Goal: Information Seeking & Learning: Learn about a topic

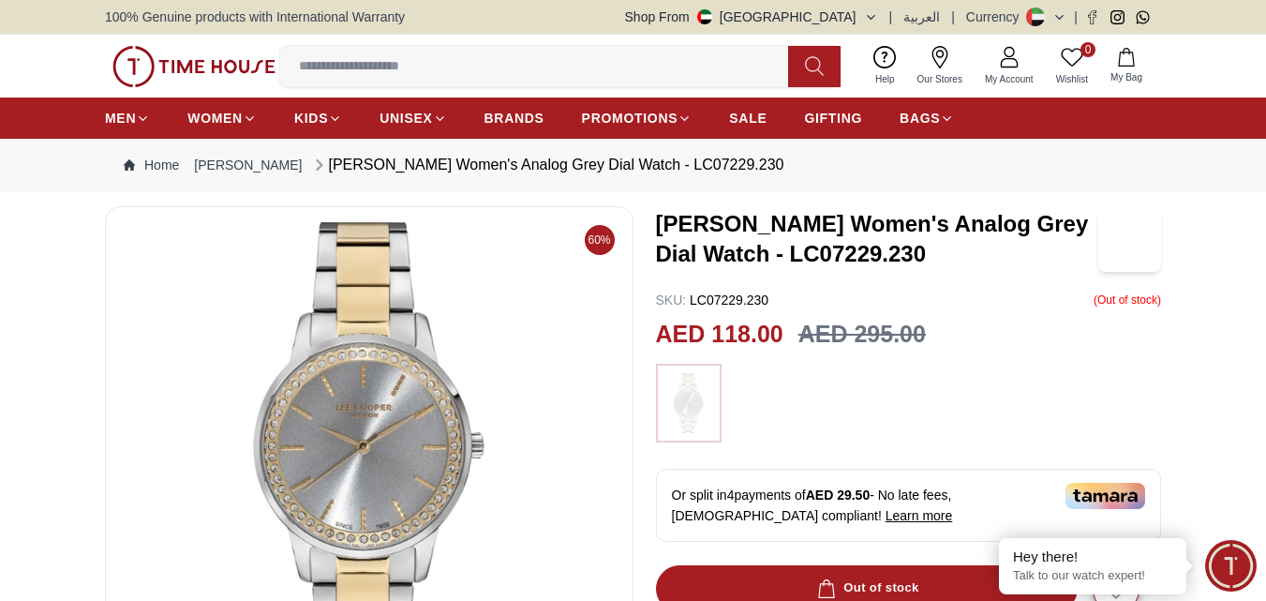
scroll to position [94, 0]
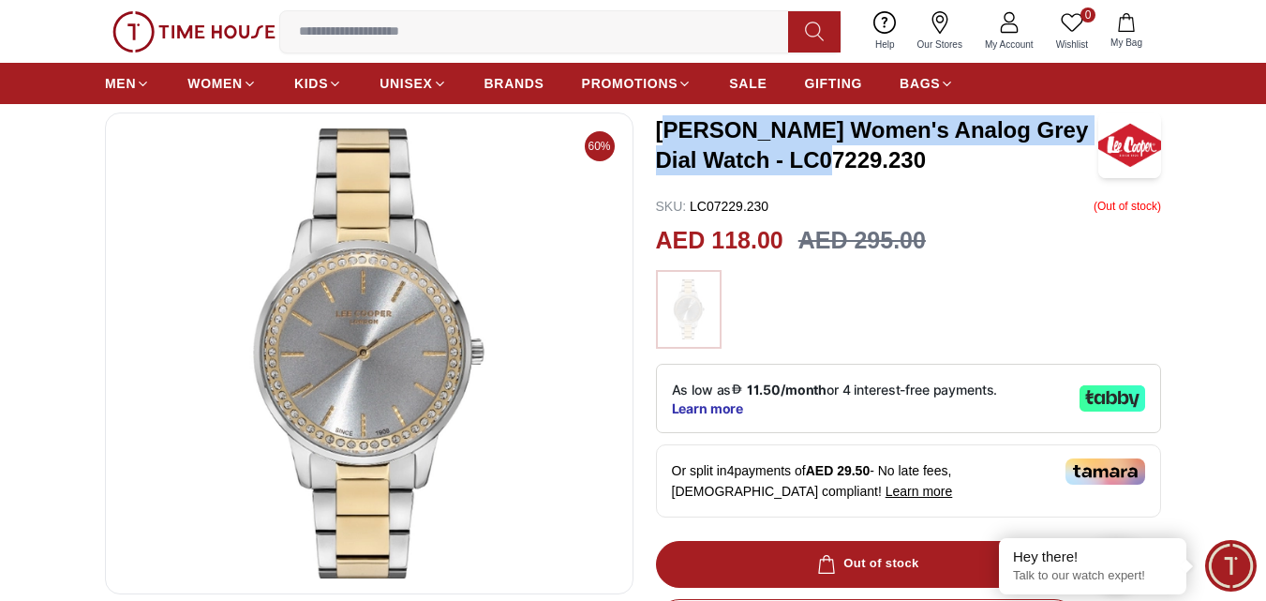
drag, startPoint x: 665, startPoint y: 132, endPoint x: 757, endPoint y: 147, distance: 93.0
click at [816, 147] on h3 "[PERSON_NAME] Women's Analog Grey Dial Watch - LC07229.230" at bounding box center [877, 145] width 443 height 60
drag, startPoint x: 656, startPoint y: 131, endPoint x: 885, endPoint y: 156, distance: 229.9
click at [885, 156] on h3 "[PERSON_NAME] Women's Analog Grey Dial Watch - LC07229.230" at bounding box center [877, 145] width 443 height 60
copy h3 "[PERSON_NAME] Women's Analog Grey Dial Watch - LC07229.230"
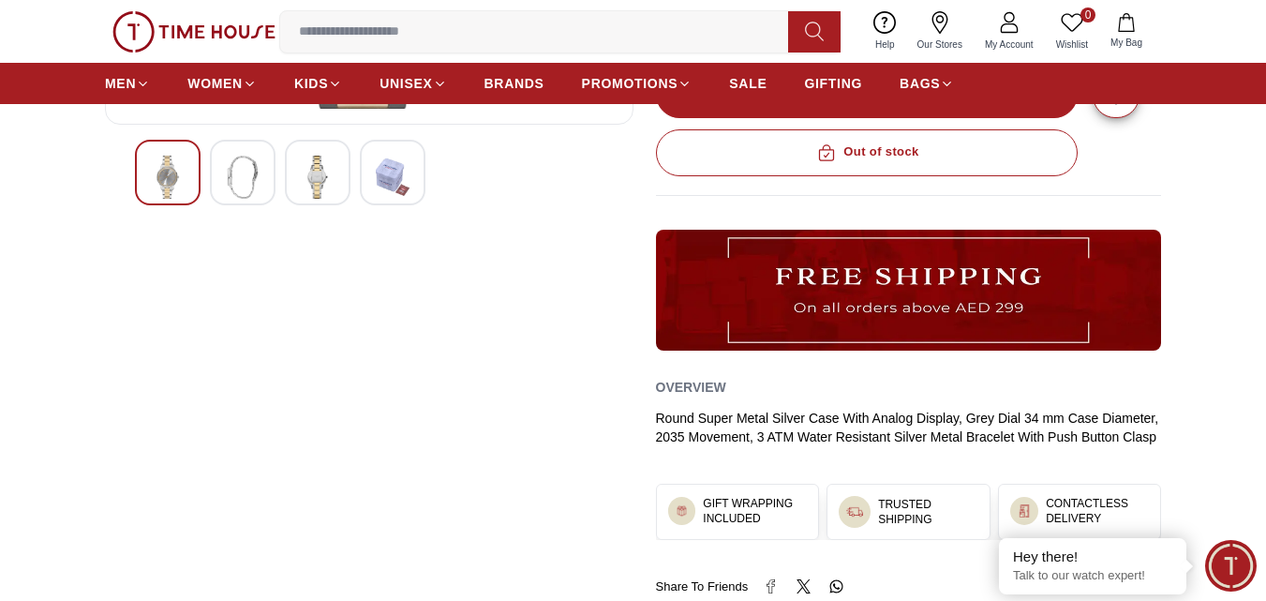
scroll to position [750, 0]
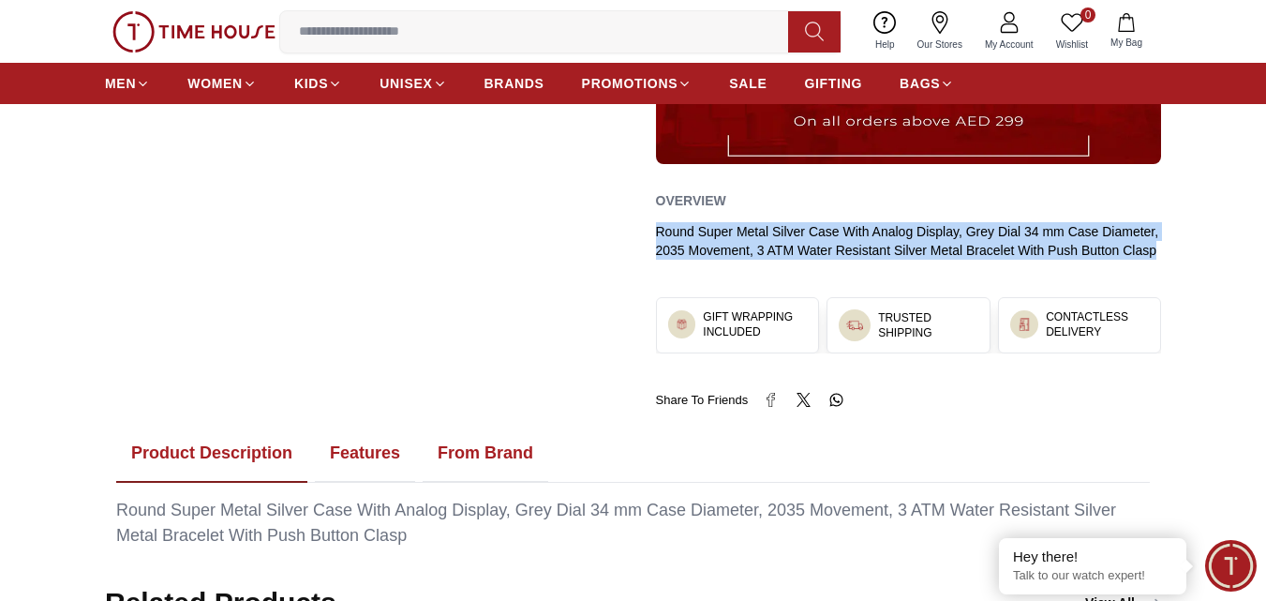
drag, startPoint x: 654, startPoint y: 231, endPoint x: 1181, endPoint y: 250, distance: 527.0
click at [1181, 250] on section "60% [PERSON_NAME] Women's Analog Grey Dial Watch - LC07229.230 SKU : LC07229.23…" at bounding box center [633, 3] width 1266 height 1092
copy div "Round Super Metal Silver Case With Analog Display, Grey Dial 34 mm Case Diamete…"
click at [379, 465] on button "Features" at bounding box center [365, 453] width 100 height 58
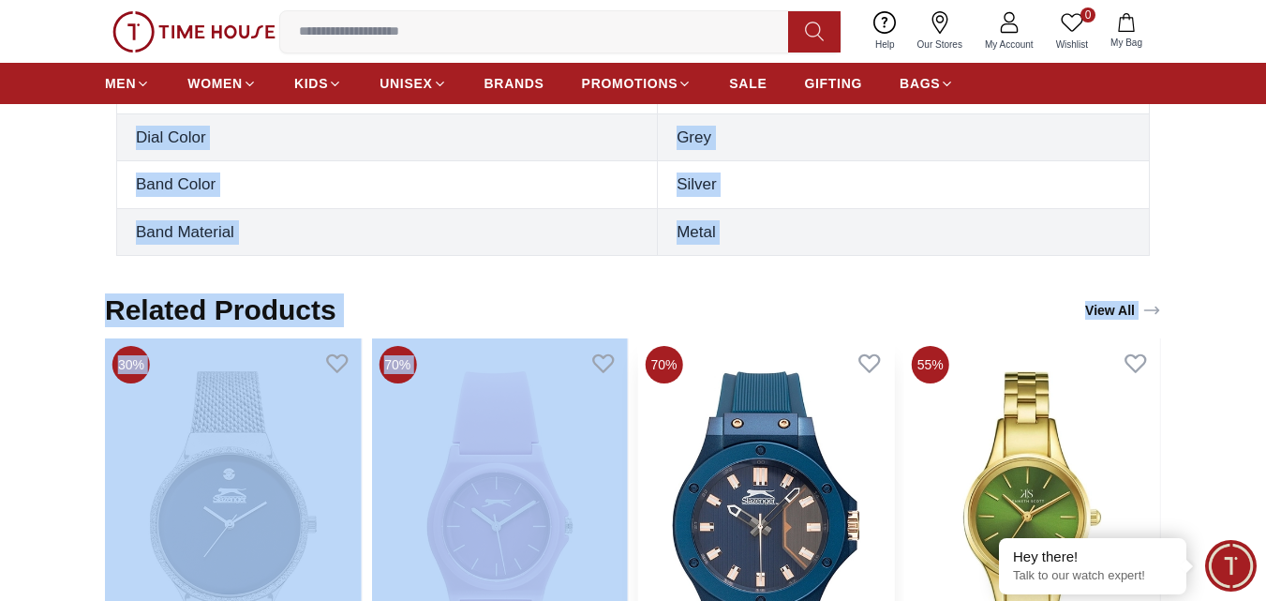
scroll to position [1511, 0]
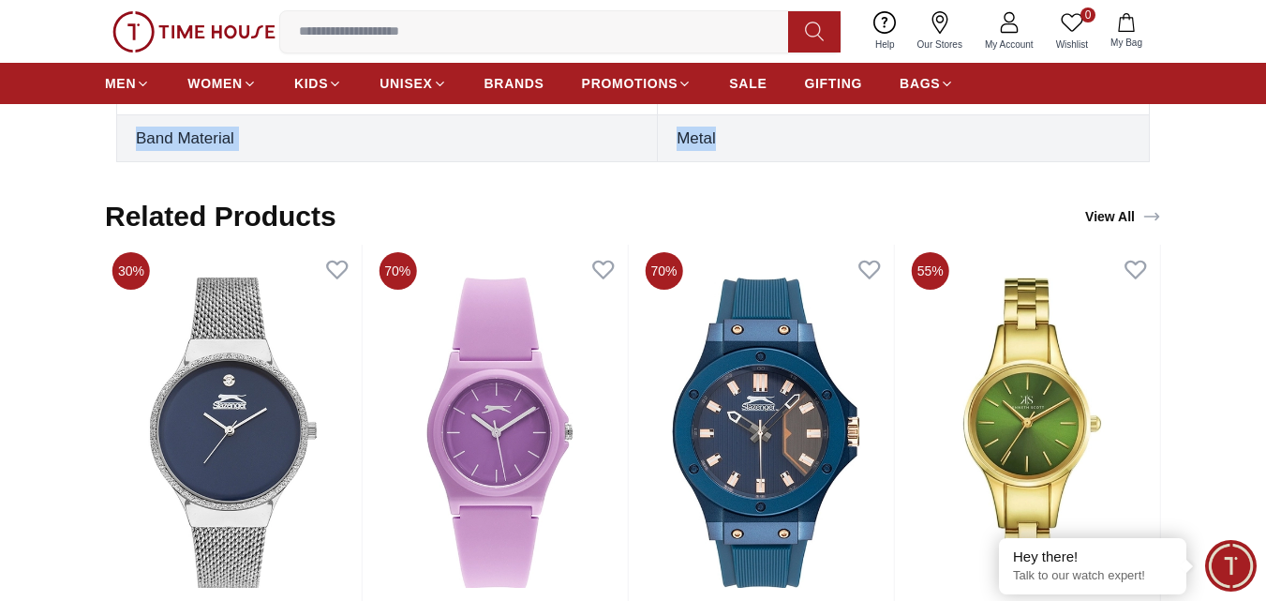
drag, startPoint x: 132, startPoint y: 335, endPoint x: 749, endPoint y: 139, distance: 646.9
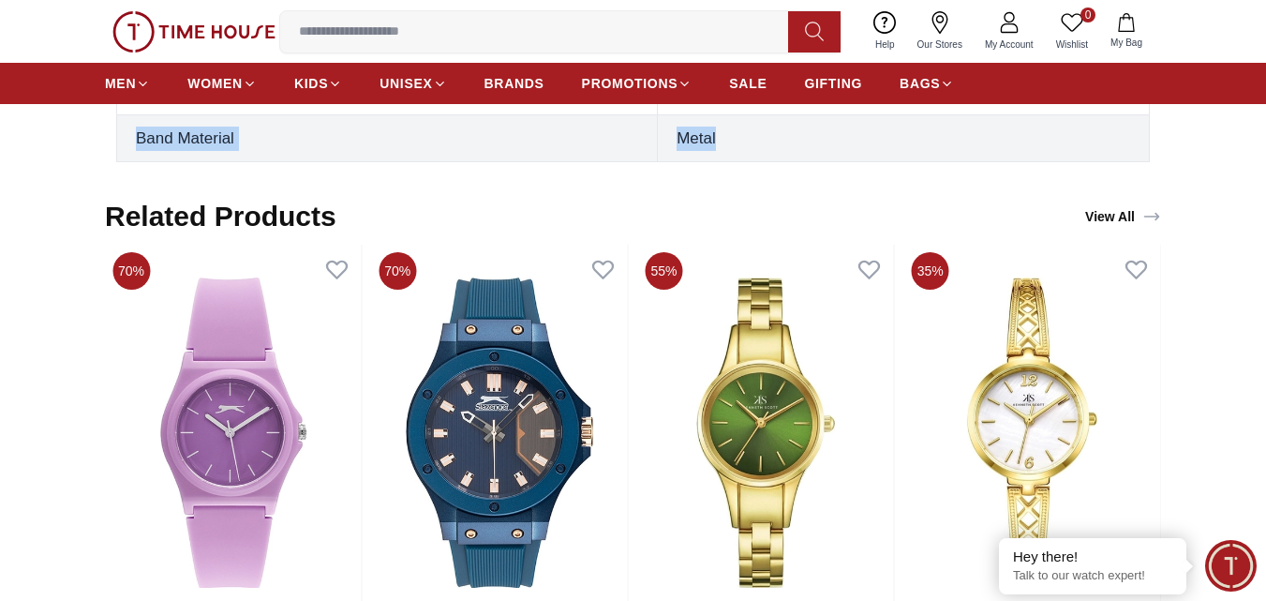
copy tbody "Gender [DEMOGRAPHIC_DATA] Movement 2035 Display Type Analog Warranty 2 years Ca…"
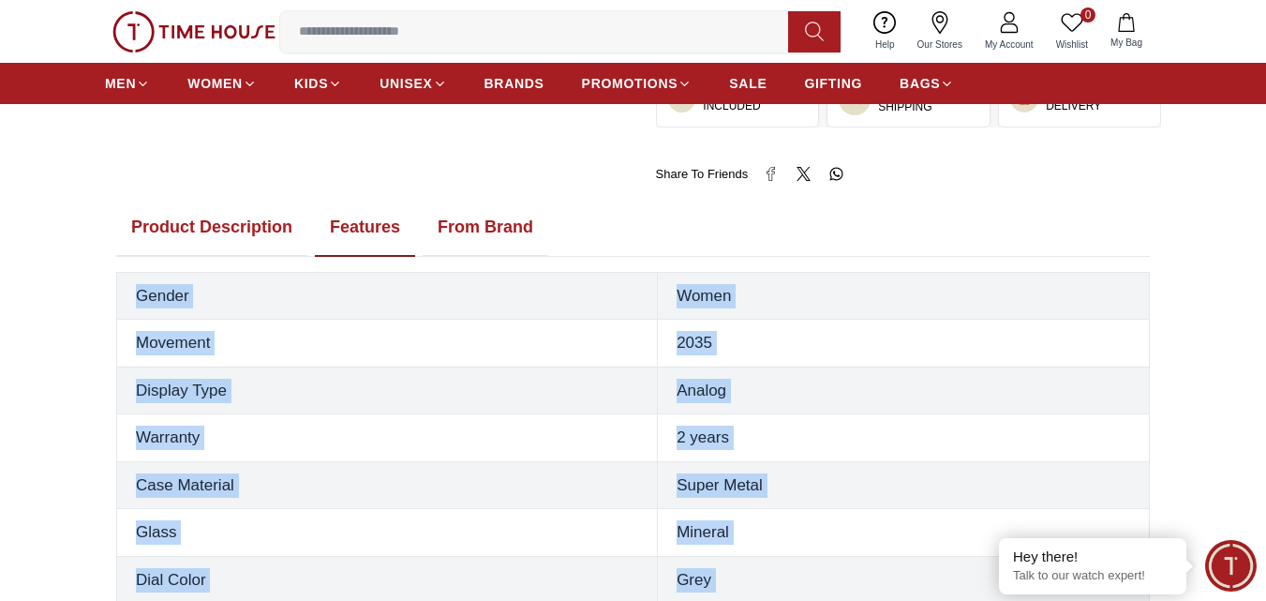
scroll to position [668, 0]
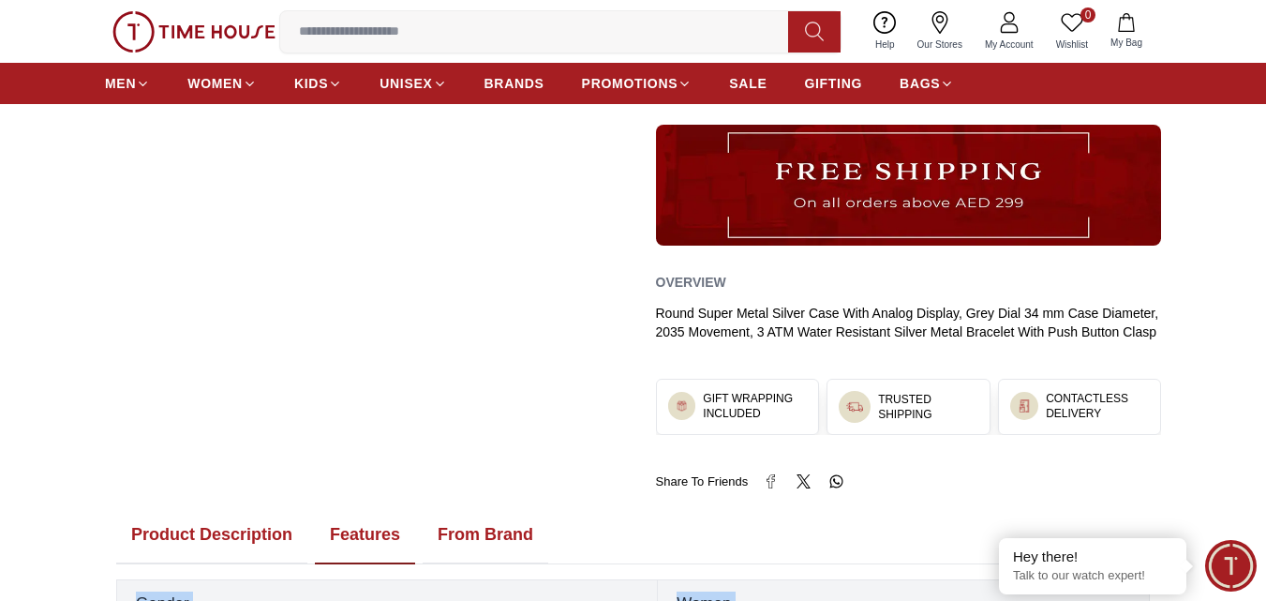
click at [499, 538] on button "From Brand" at bounding box center [486, 535] width 126 height 58
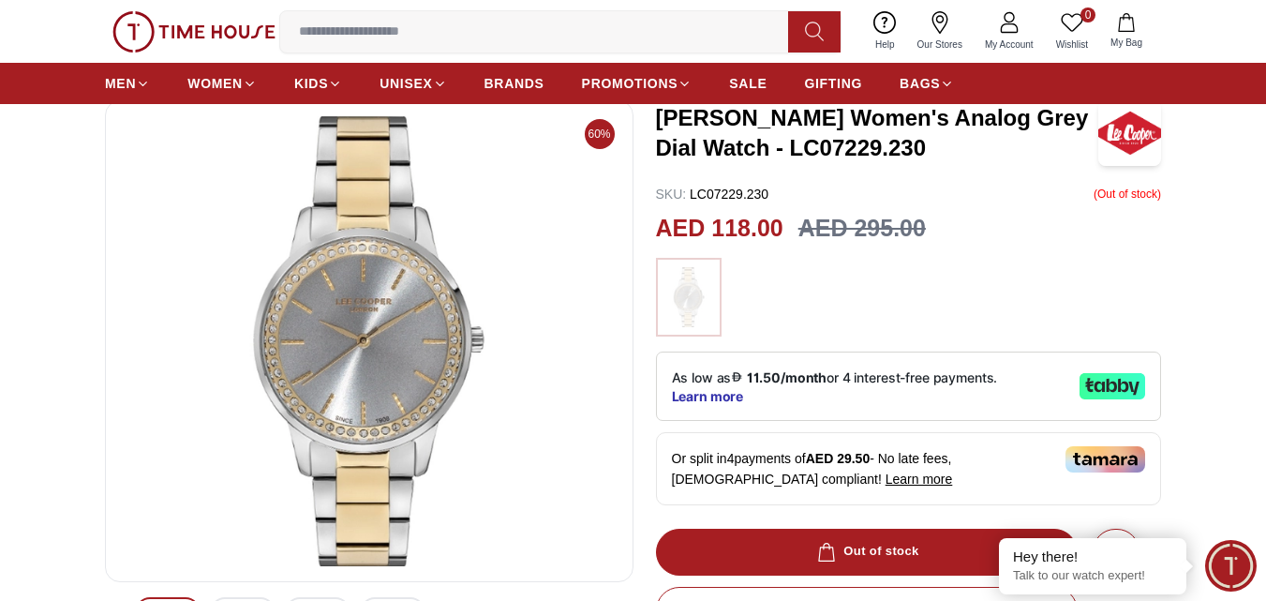
scroll to position [12, 0]
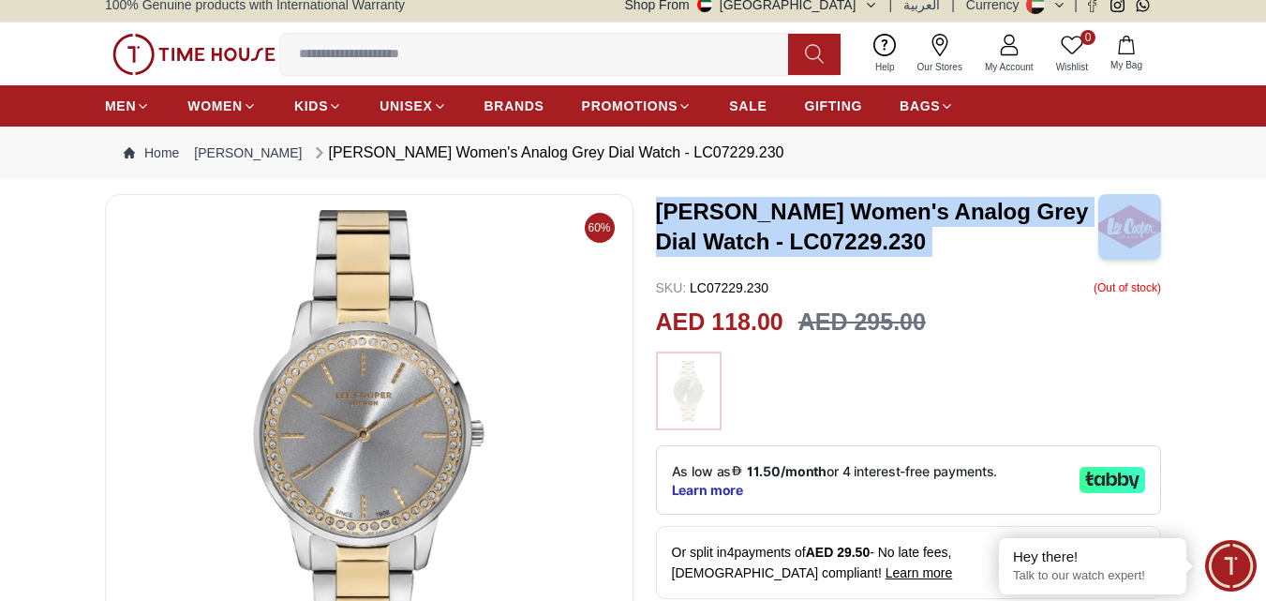
drag, startPoint x: 660, startPoint y: 210, endPoint x: 1154, endPoint y: 240, distance: 495.7
click at [1154, 240] on div "[PERSON_NAME] Women's Analog Grey Dial Watch - LC07229.230" at bounding box center [909, 227] width 506 height 66
copy h3 "[PERSON_NAME] Women's Analog Grey Dial Watch - LC07229.230"
click at [1063, 241] on h3 "[PERSON_NAME] Women's Analog Grey Dial Watch - LC07229.230" at bounding box center [877, 227] width 443 height 60
drag, startPoint x: 716, startPoint y: 216, endPoint x: 885, endPoint y: 235, distance: 169.7
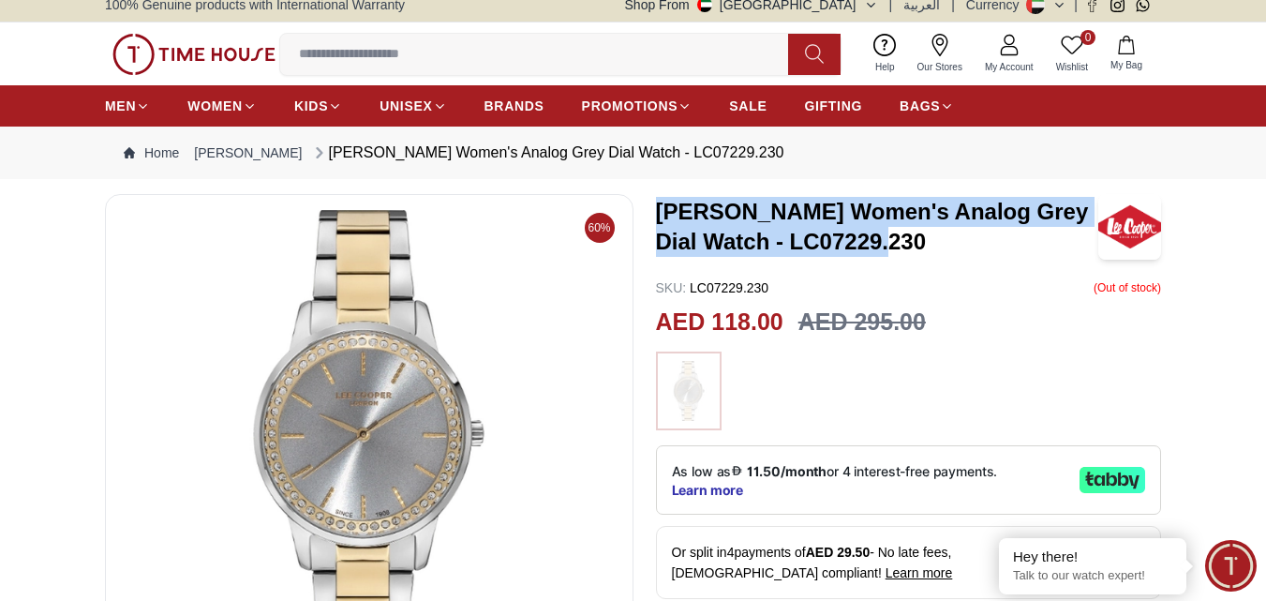
copy h3 "[PERSON_NAME] Women's Analog Grey Dial Watch - LC07229.230"
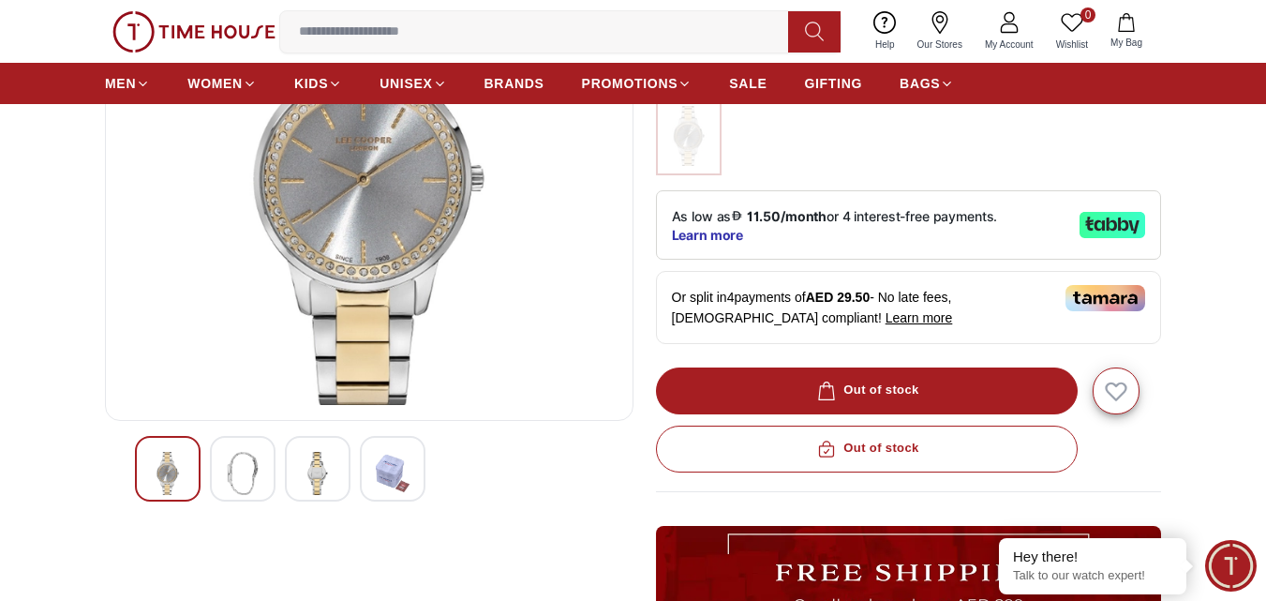
scroll to position [293, 0]
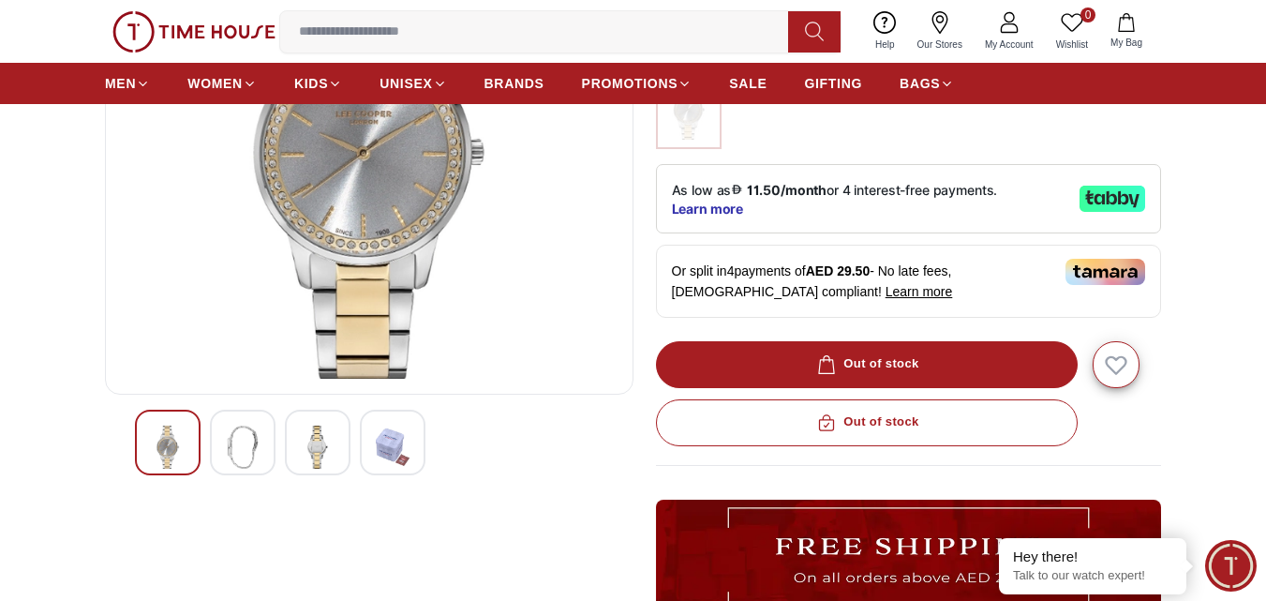
click at [320, 450] on img at bounding box center [318, 446] width 34 height 43
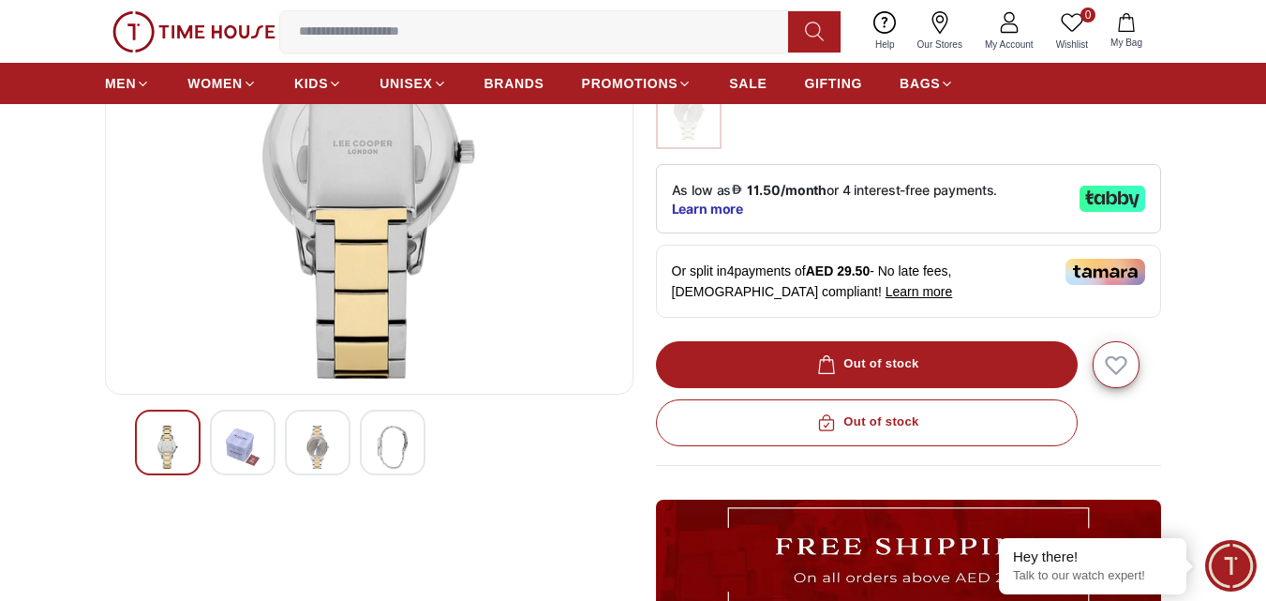
click at [262, 435] on div at bounding box center [243, 442] width 66 height 66
